Goal: Transaction & Acquisition: Purchase product/service

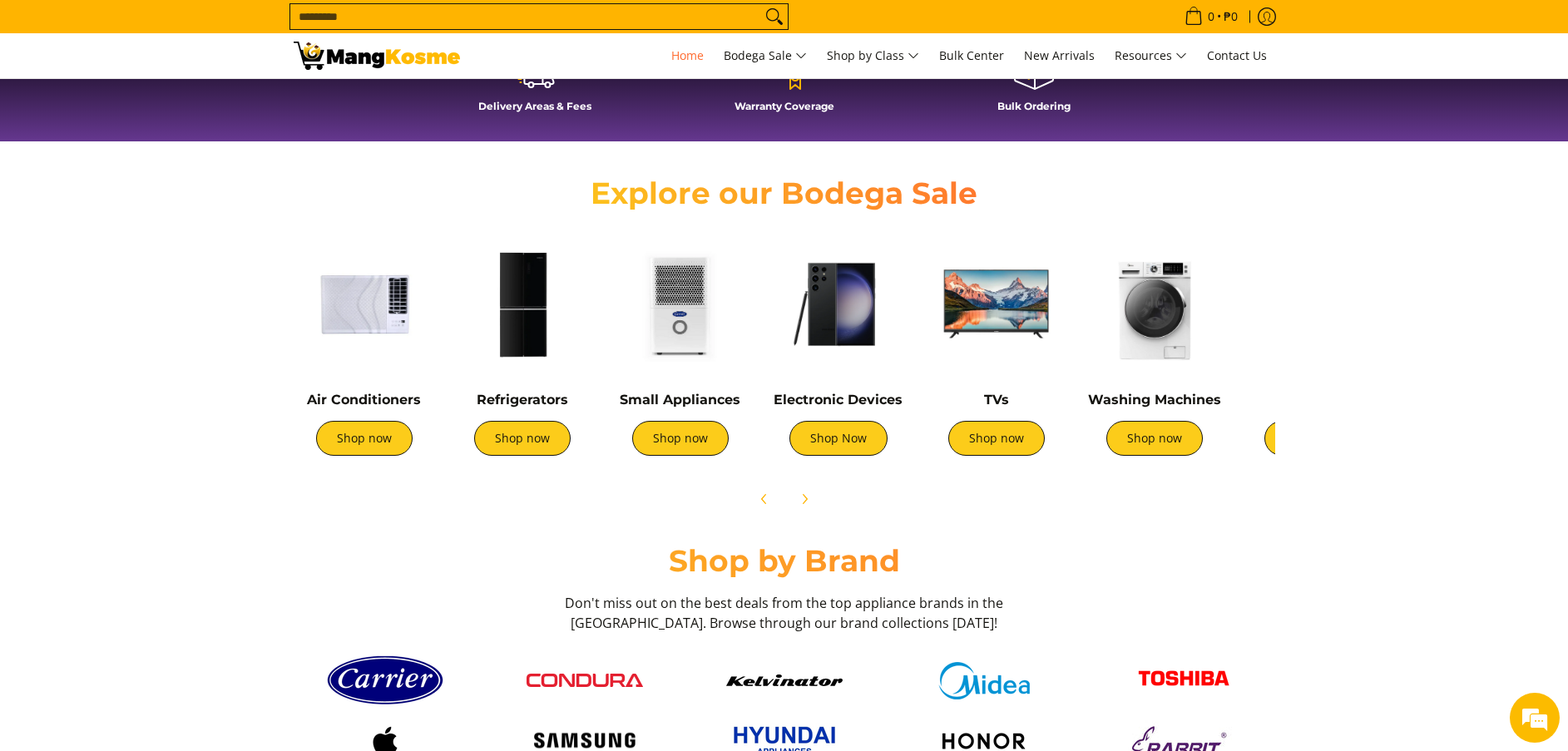
scroll to position [0, 661]
click at [1032, 460] on div "TVs Shop now" at bounding box center [997, 432] width 142 height 81
click at [999, 437] on link "Shop now" at bounding box center [997, 438] width 97 height 35
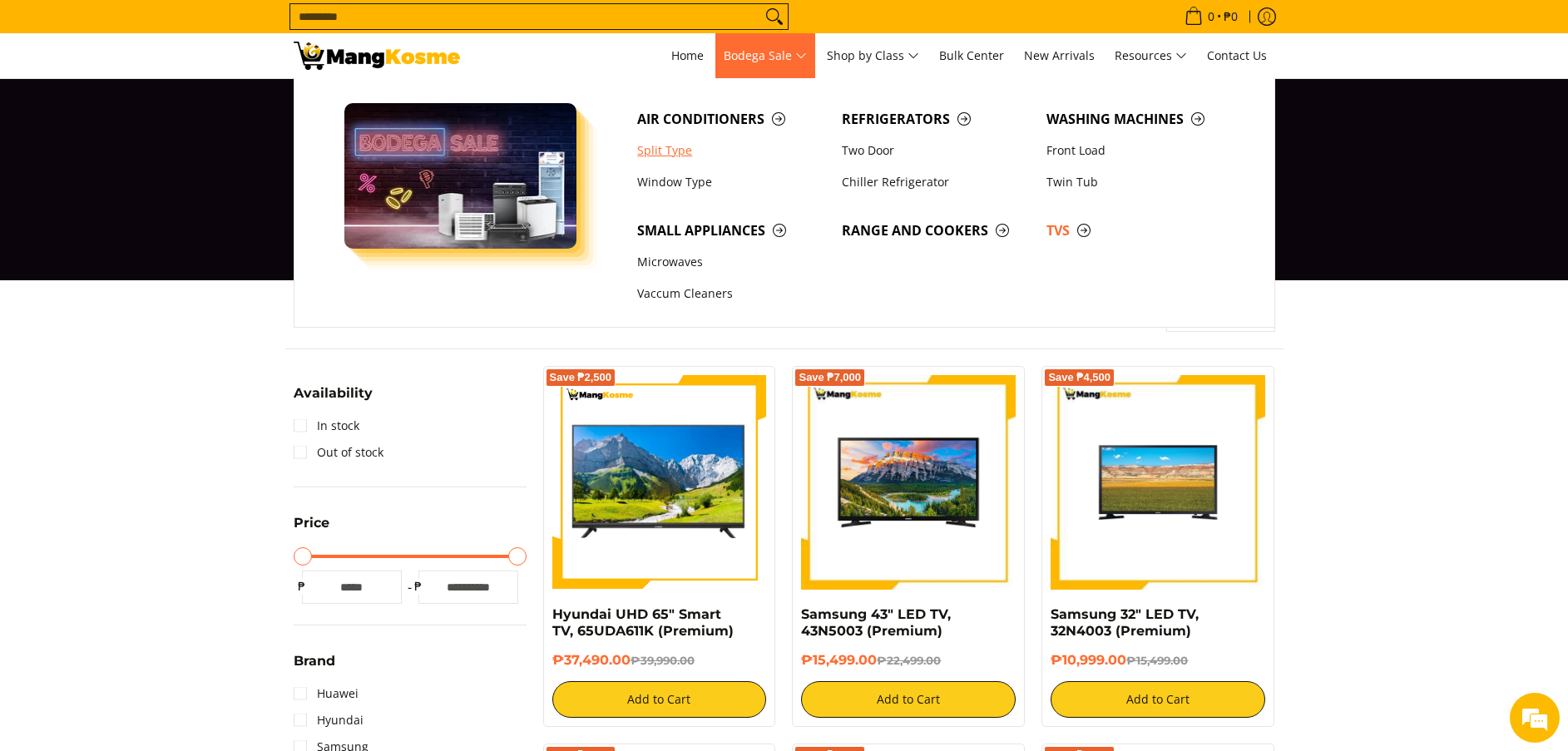
click at [665, 151] on link "Split Type" at bounding box center [732, 151] width 205 height 32
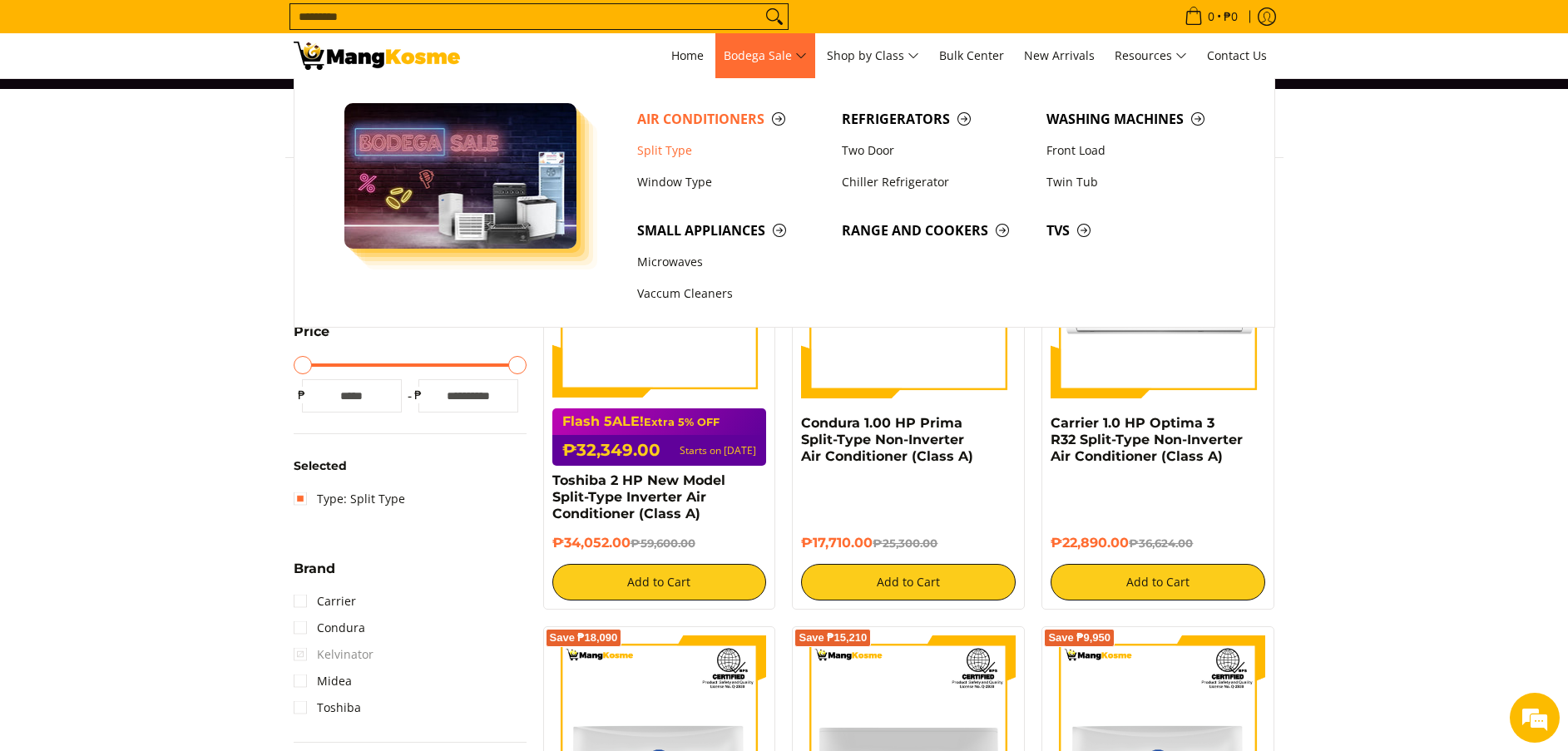
scroll to position [125, 0]
